Goal: Find specific page/section: Find specific page/section

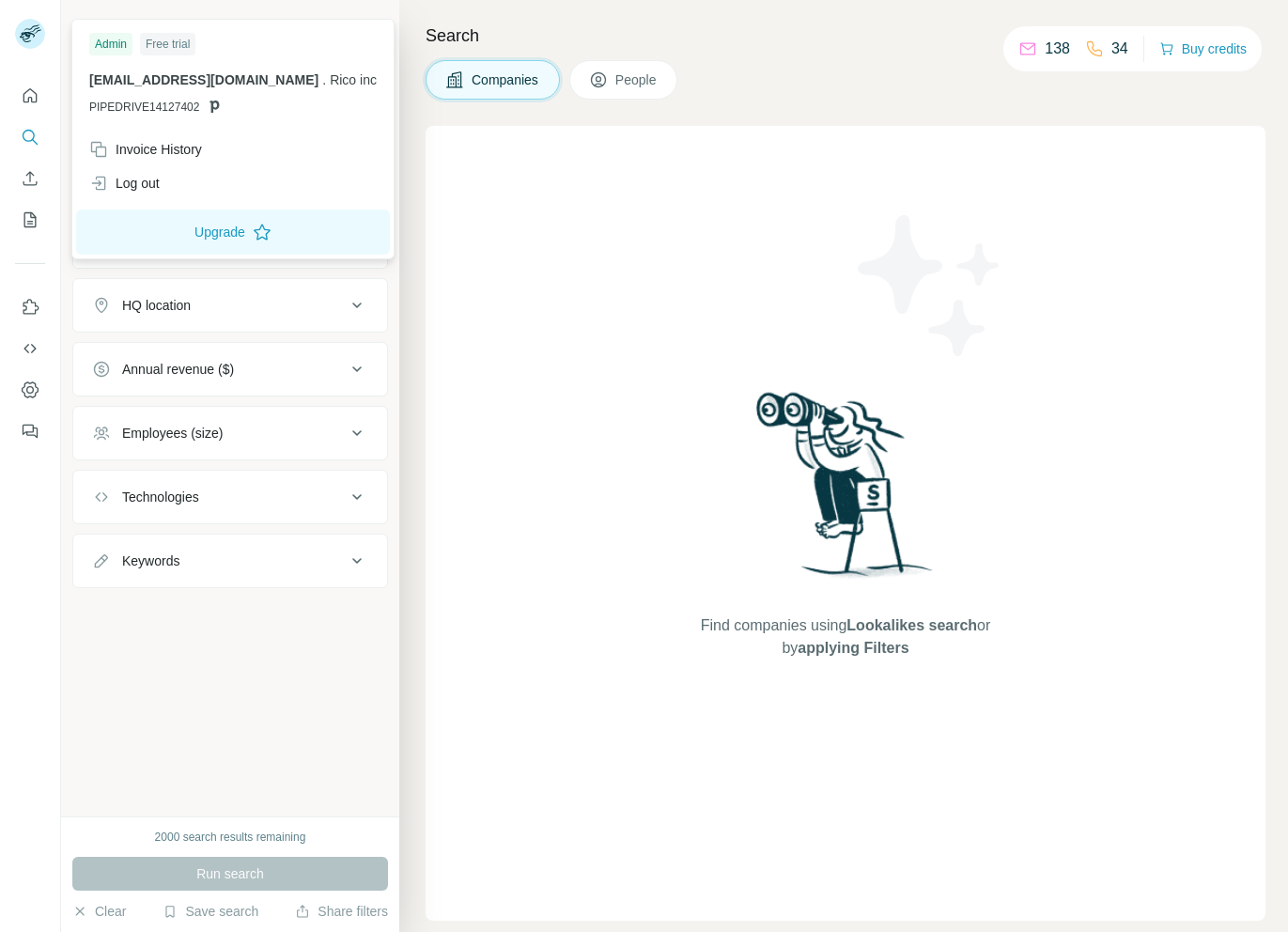
drag, startPoint x: 287, startPoint y: 84, endPoint x: 83, endPoint y: 81, distance: 204.0
click at [83, 81] on div "Admin Free trial [EMAIL_ADDRESS][DOMAIN_NAME] . Rico inc PIPEDRIVE14127402" at bounding box center [233, 78] width 314 height 109
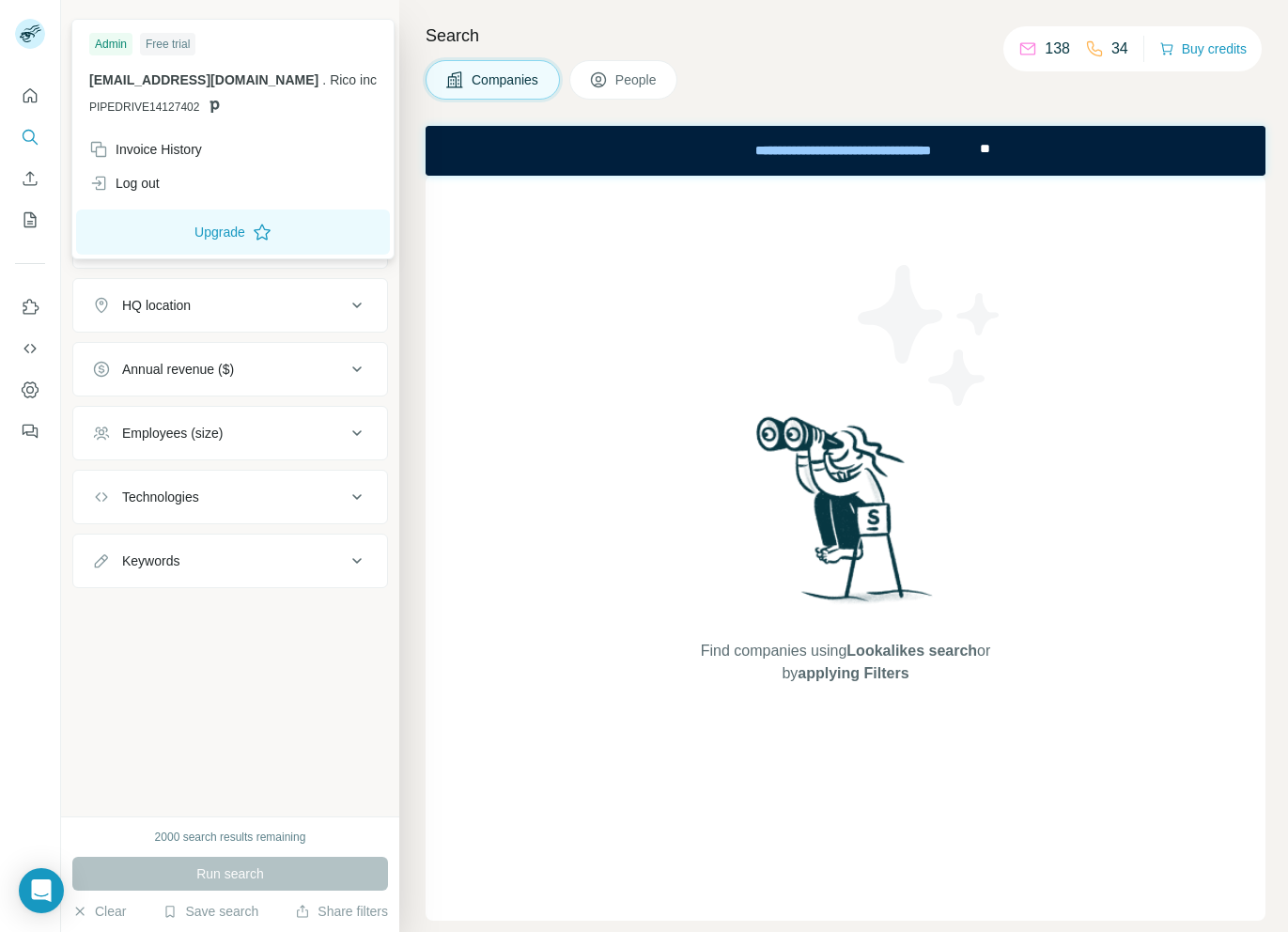
copy span "[EMAIL_ADDRESS][DOMAIN_NAME]"
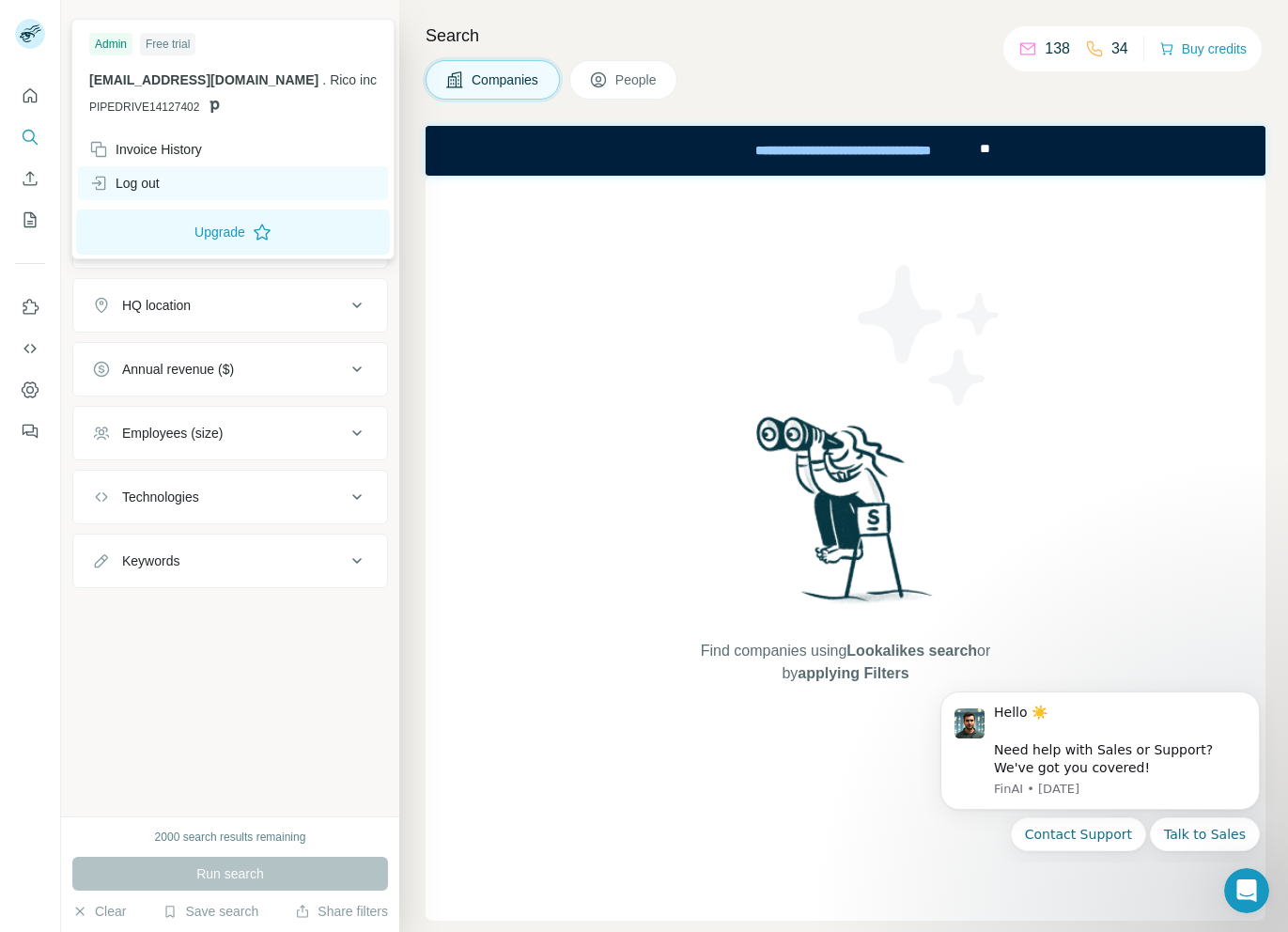
click at [157, 180] on div "Log out" at bounding box center [125, 183] width 71 height 19
